Goal: Information Seeking & Learning: Learn about a topic

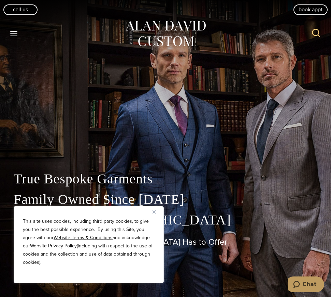
click at [287, 174] on p "True Bespoke Garments Family Owned Since 1913 Made in the United States" at bounding box center [166, 199] width 304 height 62
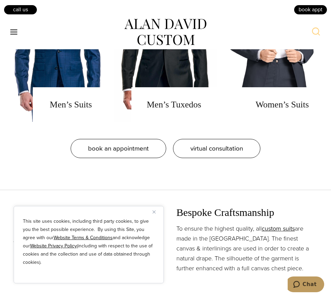
scroll to position [513, 0]
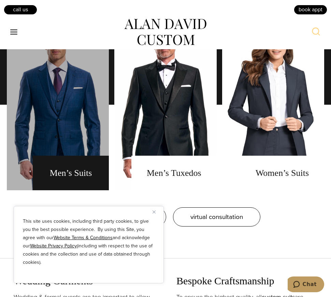
click at [63, 122] on link "men's suits" at bounding box center [58, 104] width 102 height 171
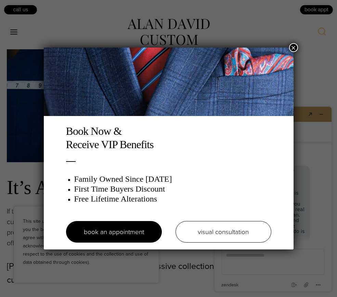
click at [291, 49] on button "×" at bounding box center [293, 47] width 9 height 9
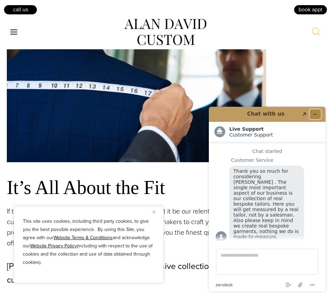
click at [317, 112] on icon "Minimize widget" at bounding box center [315, 114] width 5 height 5
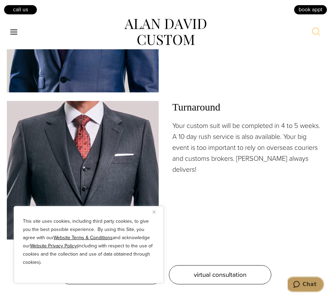
scroll to position [1059, 0]
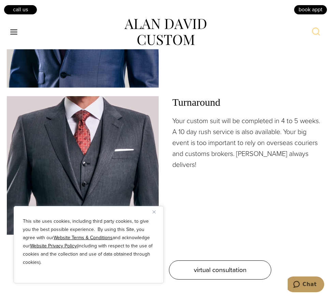
click at [114, 154] on img at bounding box center [83, 165] width 152 height 138
click at [104, 153] on img at bounding box center [83, 165] width 152 height 138
click at [153, 211] on img "Close" at bounding box center [154, 211] width 3 height 3
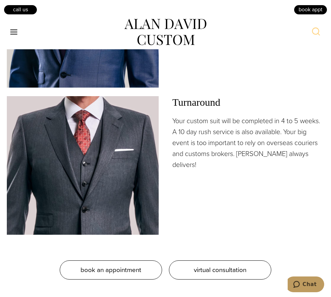
click at [104, 174] on img at bounding box center [83, 165] width 152 height 138
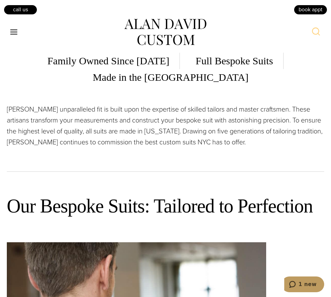
scroll to position [0, 0]
